Goal: Task Accomplishment & Management: Manage account settings

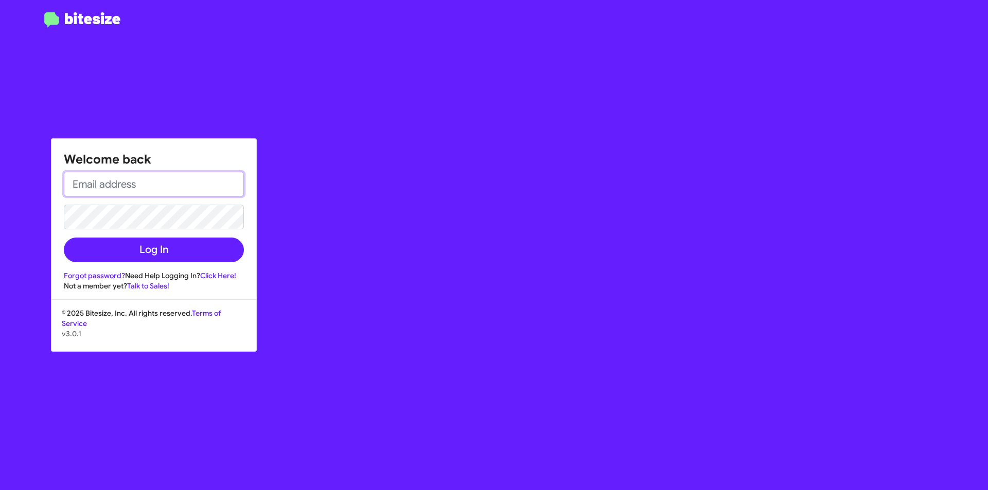
click at [130, 187] on input "email" at bounding box center [154, 184] width 180 height 25
type input "[PERSON_NAME][EMAIL_ADDRESS][PERSON_NAME][DOMAIN_NAME]"
click at [64, 238] on button "Log In" at bounding box center [154, 250] width 180 height 25
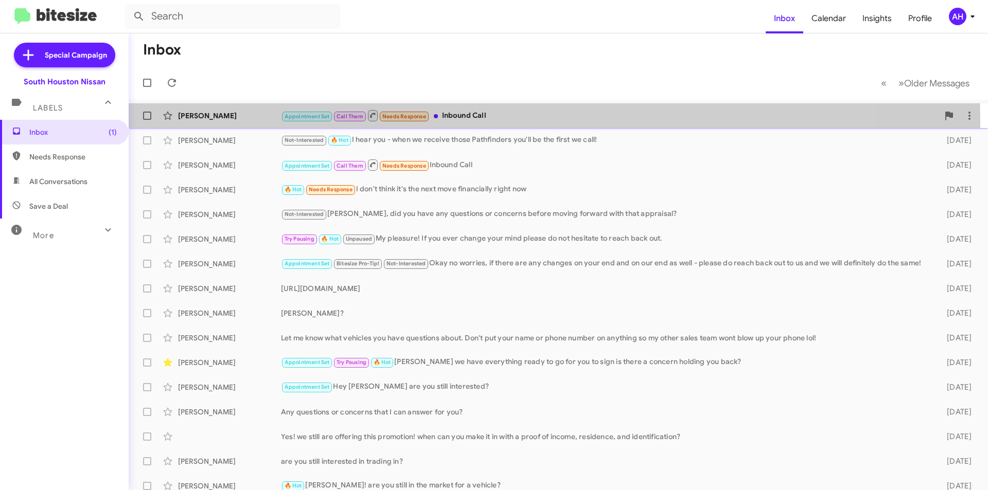
click at [210, 122] on div "[PERSON_NAME] Np Appointment Set Call Them Needs Response Inbound Call 3 hours …" at bounding box center [558, 115] width 843 height 21
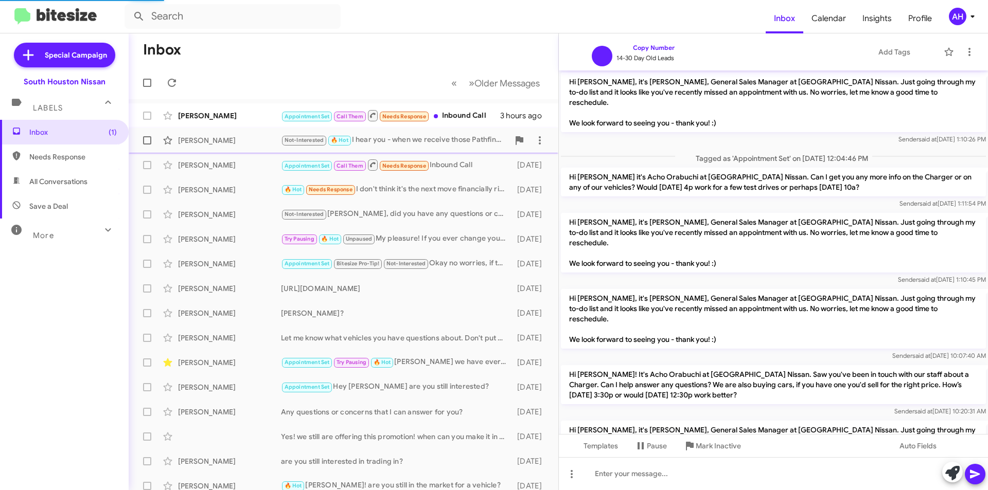
scroll to position [117, 0]
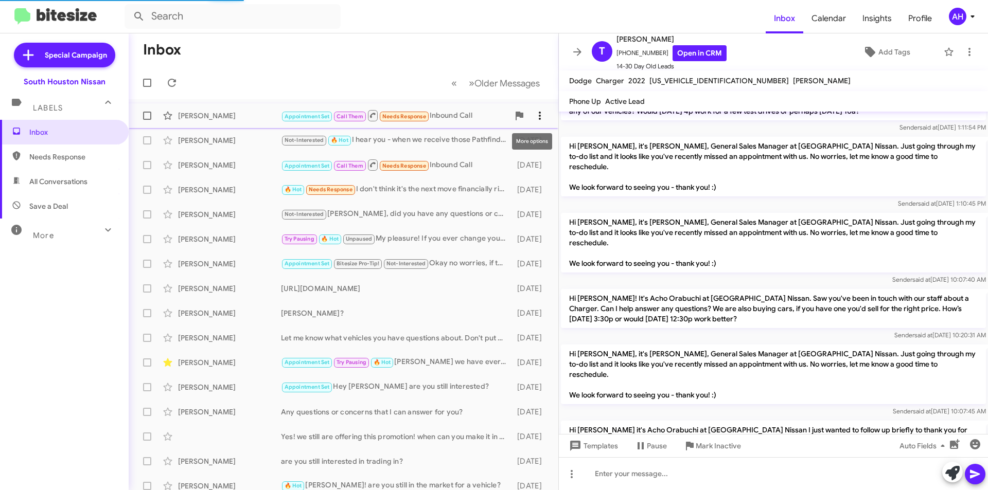
click at [539, 113] on icon at bounding box center [540, 116] width 2 height 8
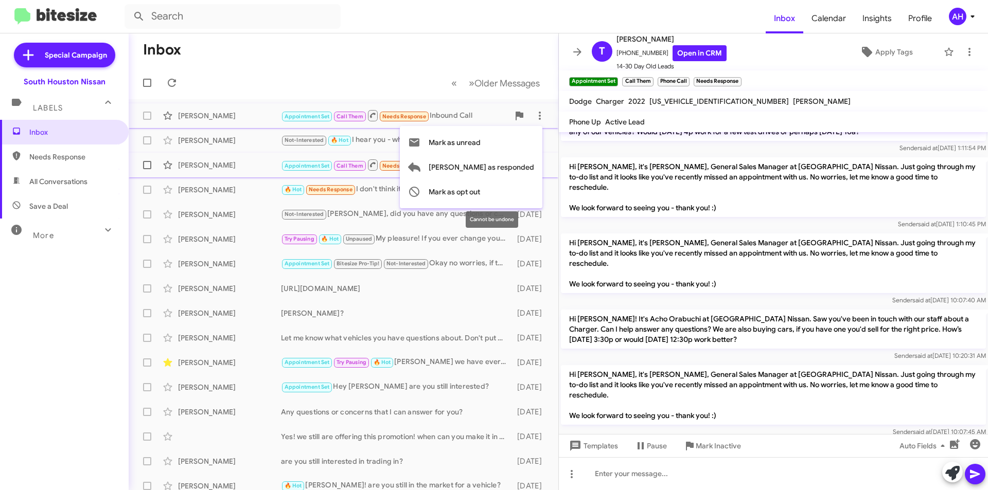
click at [508, 169] on span "[PERSON_NAME] as responded" at bounding box center [481, 167] width 105 height 25
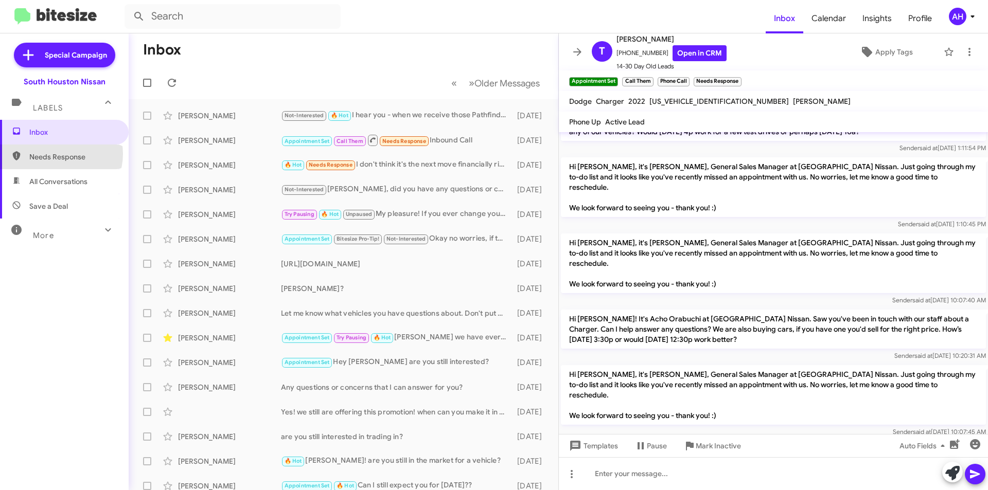
click at [58, 154] on span "Needs Response" at bounding box center [72, 157] width 87 height 10
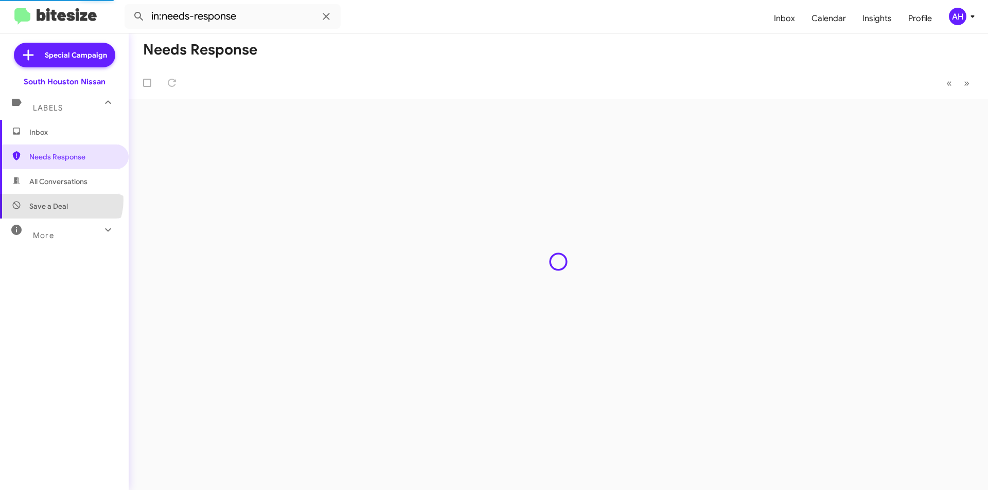
click at [58, 201] on span "Save a Deal" at bounding box center [64, 206] width 129 height 25
type input "in:not-interested"
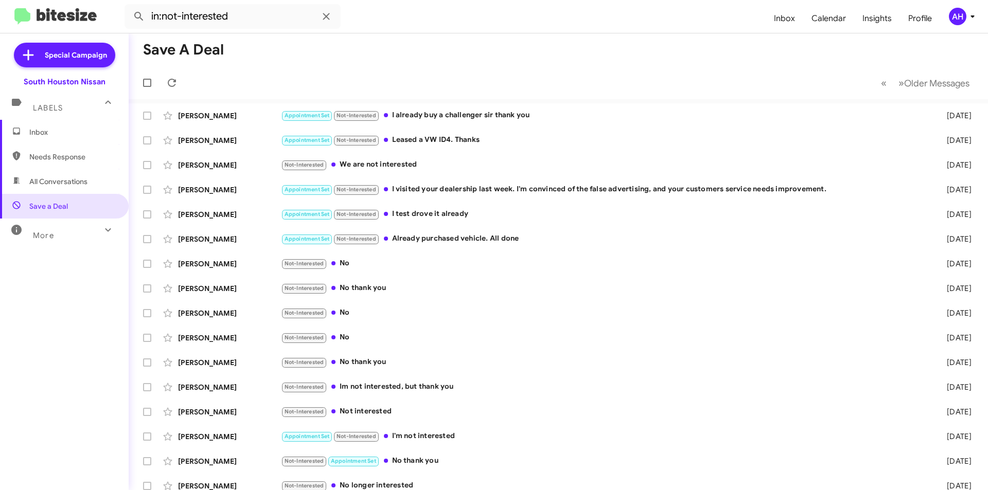
scroll to position [107, 0]
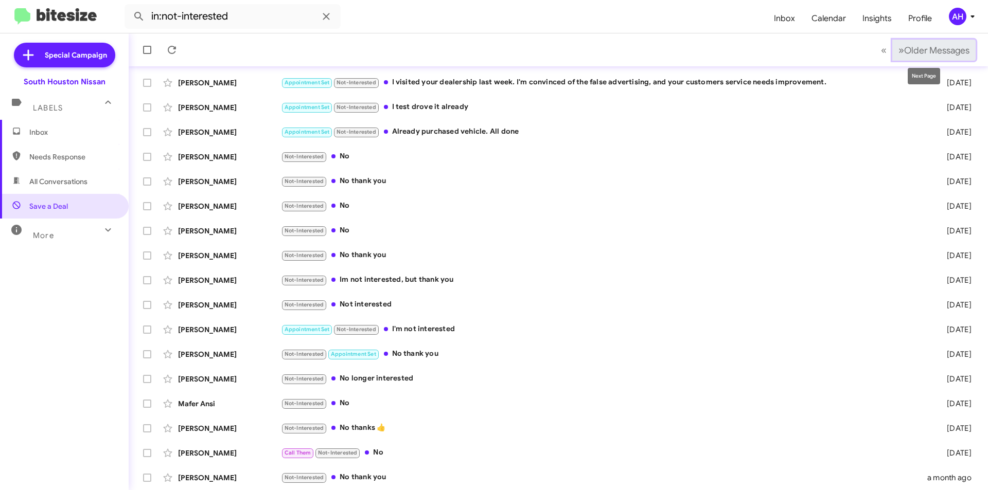
click at [935, 40] on button "» Next Older Messages" at bounding box center [933, 50] width 83 height 21
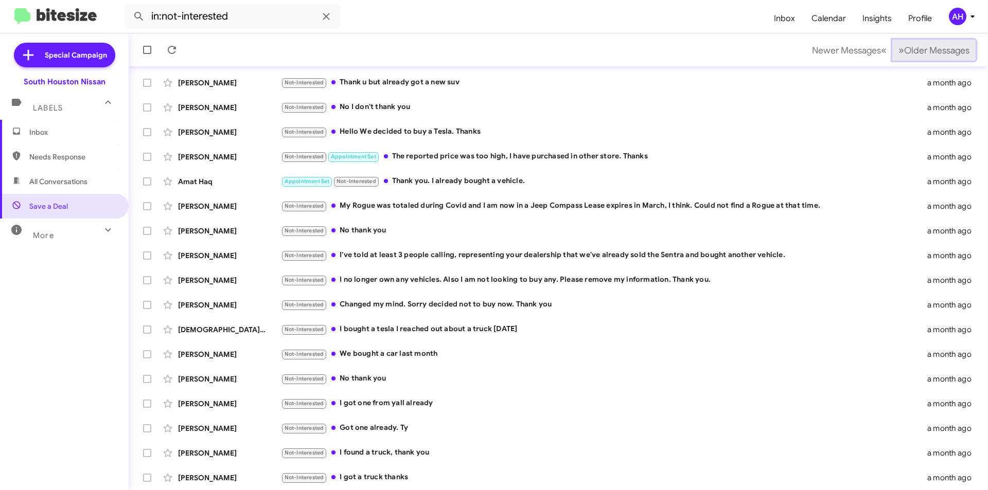
click at [935, 40] on button "» Next Older Messages" at bounding box center [933, 50] width 83 height 21
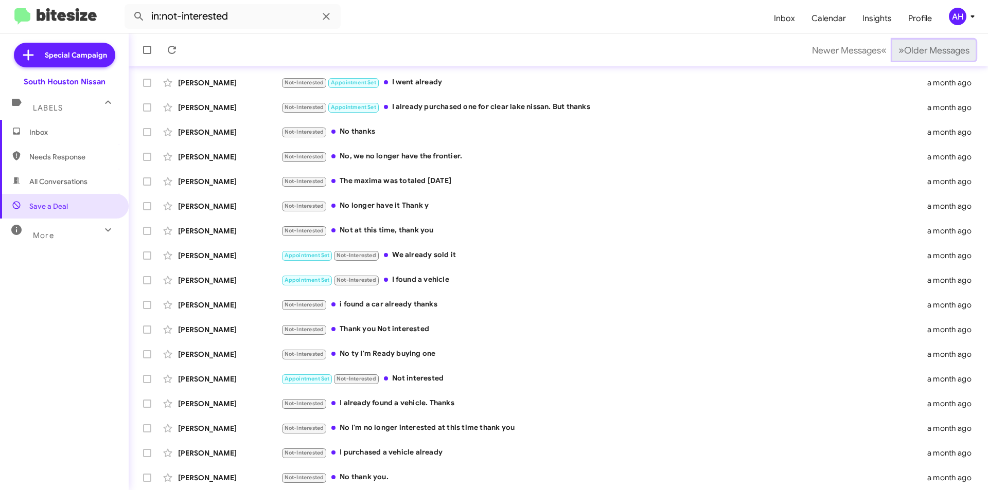
click at [935, 40] on button "» Next Older Messages" at bounding box center [933, 50] width 83 height 21
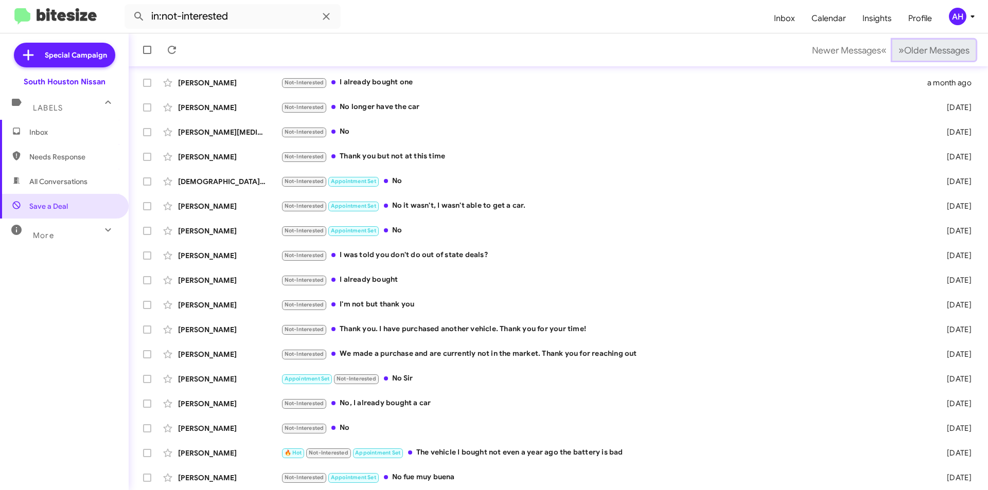
click at [935, 40] on button "» Next Older Messages" at bounding box center [933, 50] width 83 height 21
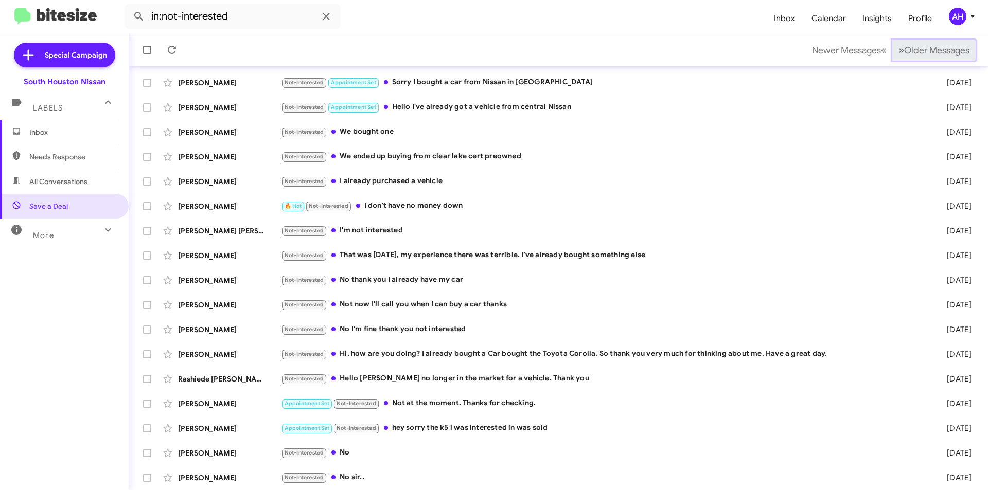
click at [935, 40] on button "» Next Older Messages" at bounding box center [933, 50] width 83 height 21
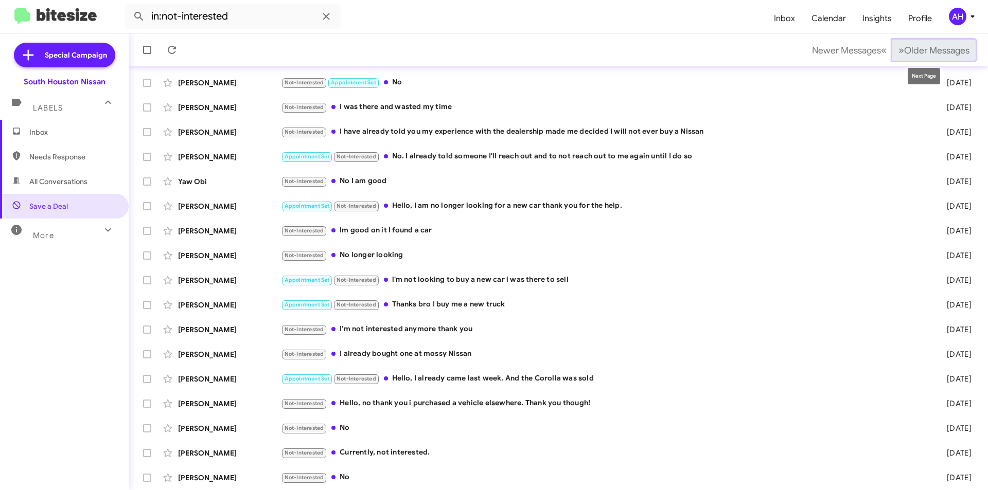
click at [907, 49] on span "Older Messages" at bounding box center [936, 50] width 65 height 11
